Goal: Task Accomplishment & Management: Use online tool/utility

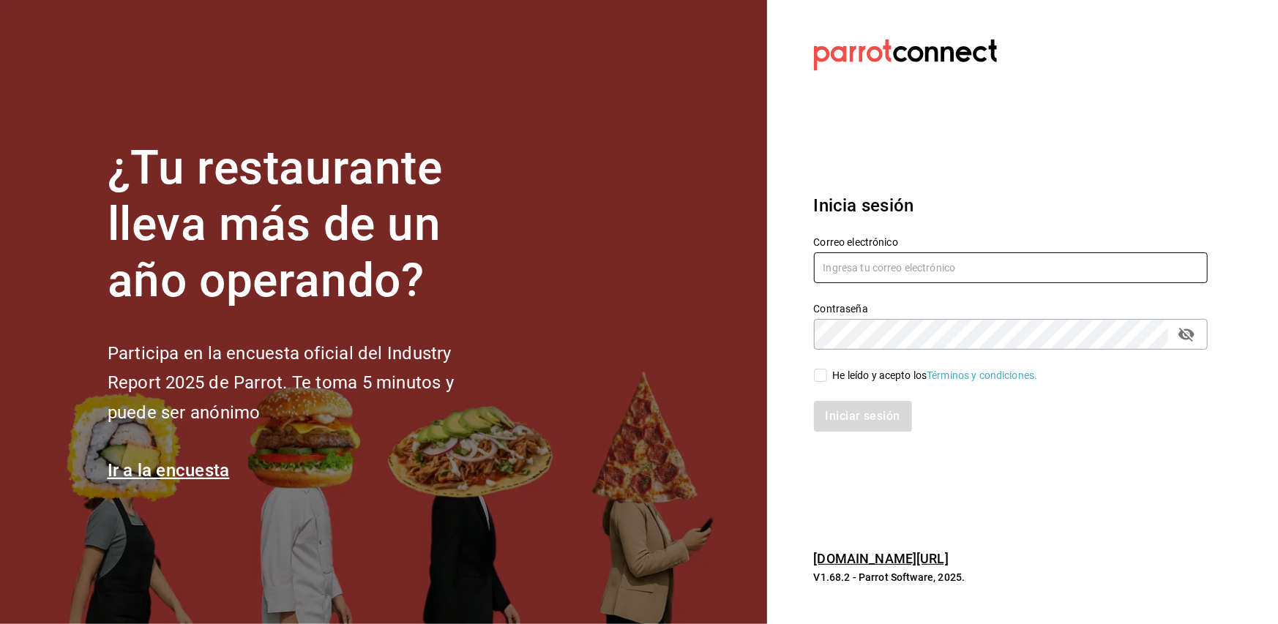
click at [854, 278] on input "text" at bounding box center [1011, 267] width 394 height 31
